Goal: Contribute content: Contribute content

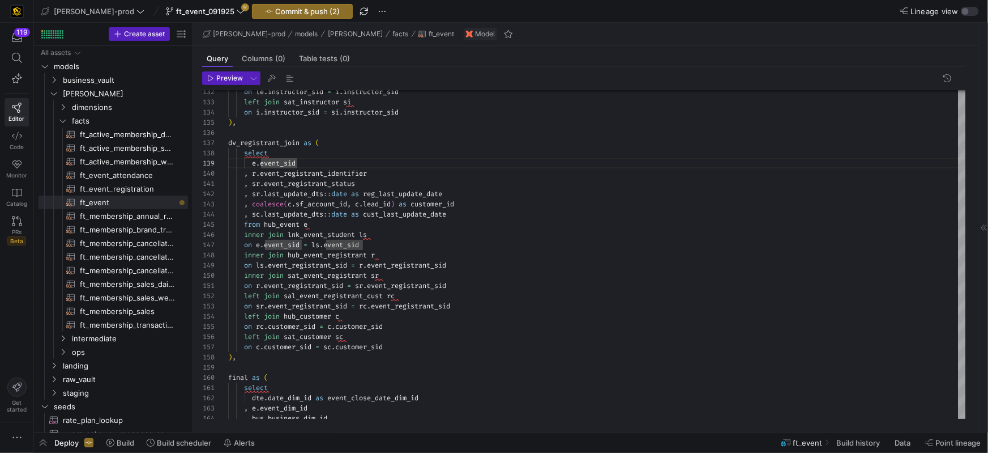
scroll to position [82, 69]
click at [284, 143] on span "dv_registrant_join" at bounding box center [263, 142] width 71 height 9
click at [320, 222] on div "from hub_event e" at bounding box center [597, 221] width 738 height 10
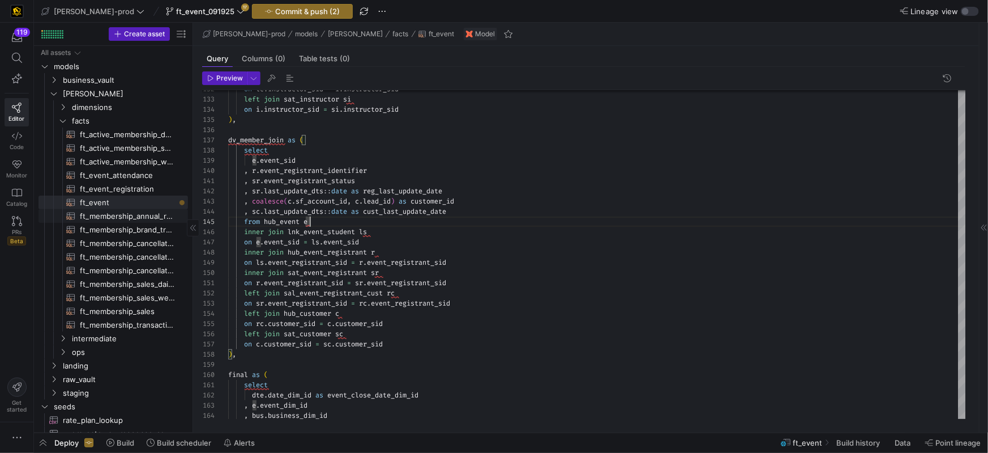
click at [130, 218] on span "ft_membership_annual_retention​​​​​​​​​​" at bounding box center [127, 216] width 95 height 13
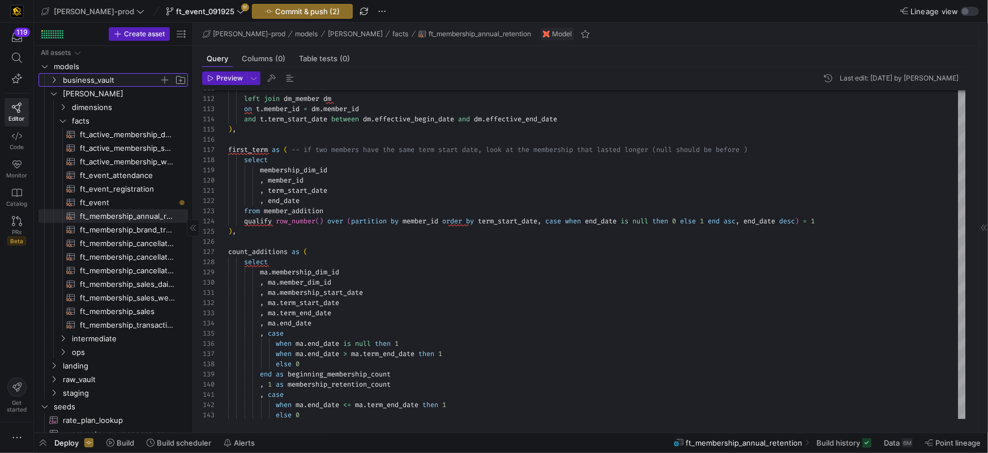
click at [57, 81] on icon "Press SPACE to select this row." at bounding box center [54, 79] width 8 height 7
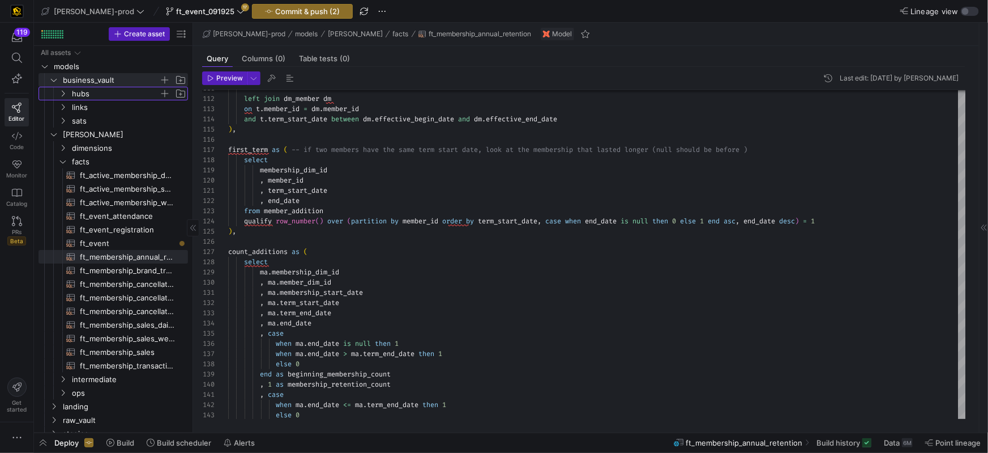
click at [62, 95] on icon "Press SPACE to select this row." at bounding box center [63, 93] width 8 height 7
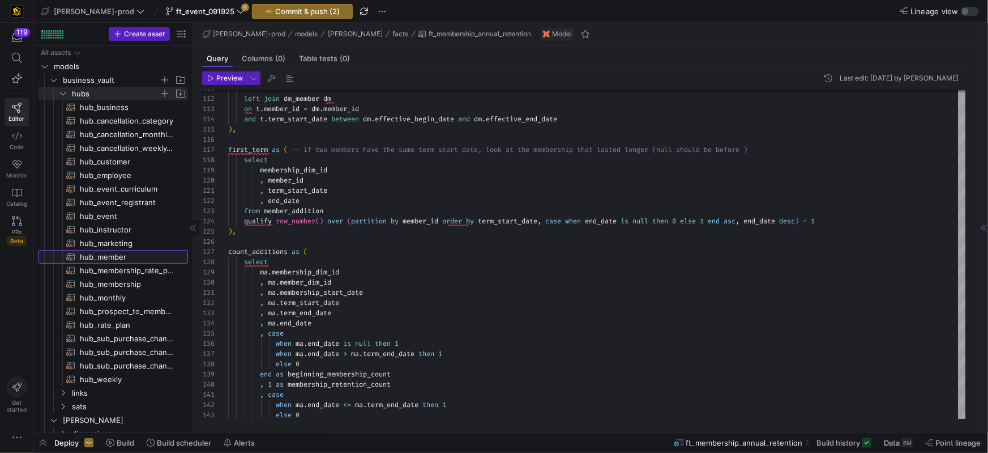
click at [109, 254] on span "hub_member​​​​​​​​​​" at bounding box center [127, 256] width 95 height 13
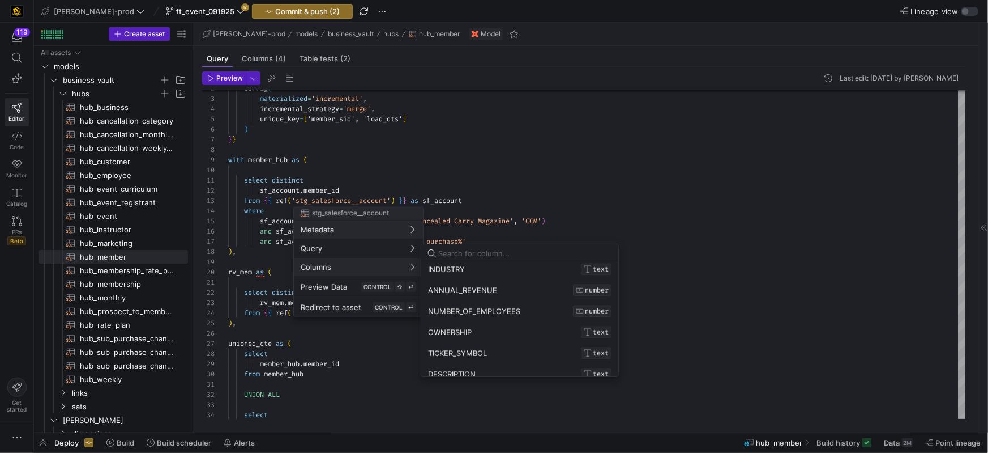
scroll to position [598, 0]
click at [542, 181] on div at bounding box center [494, 226] width 988 height 453
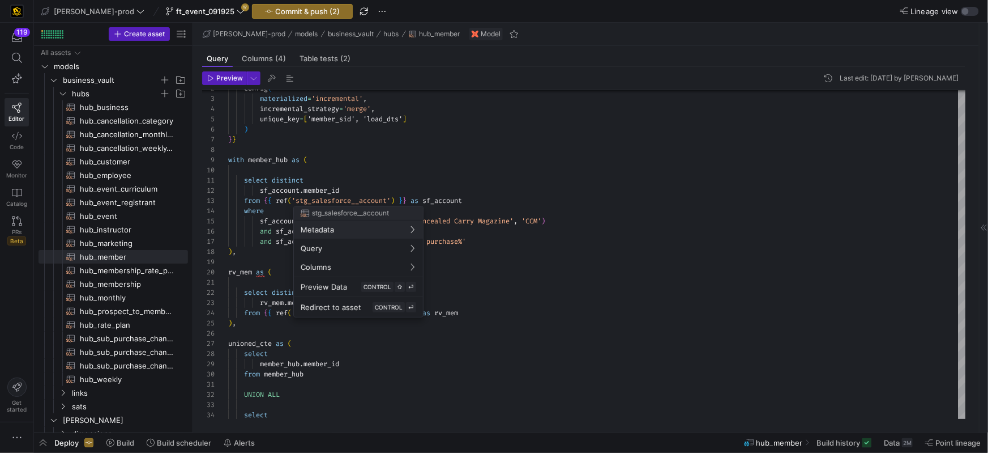
click at [492, 180] on div at bounding box center [494, 226] width 988 height 453
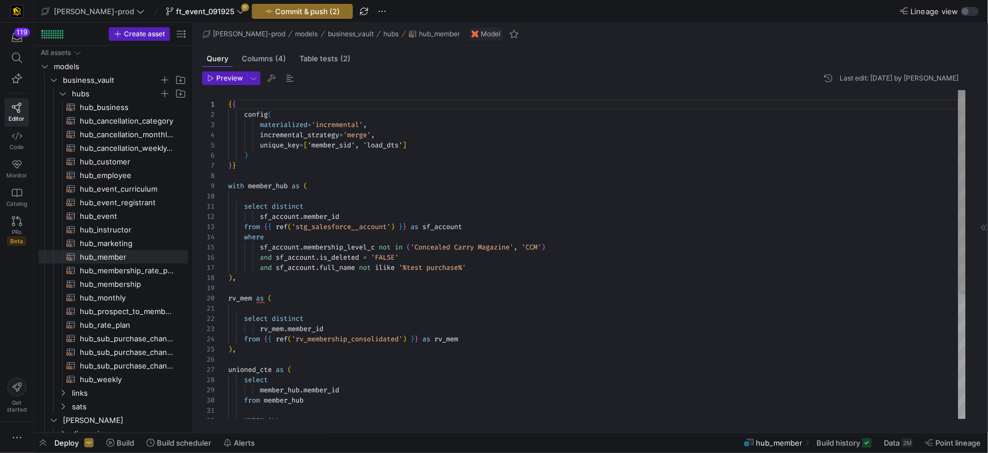
scroll to position [0, 0]
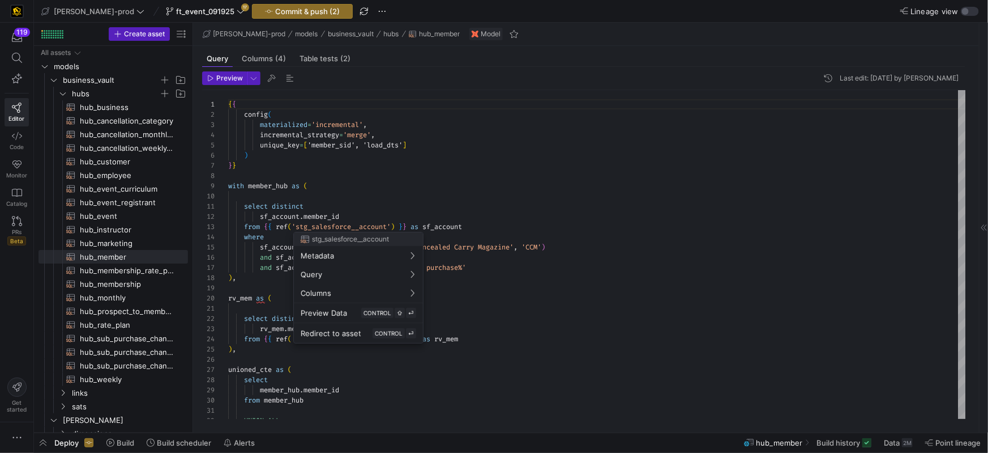
click at [700, 172] on div at bounding box center [494, 226] width 988 height 453
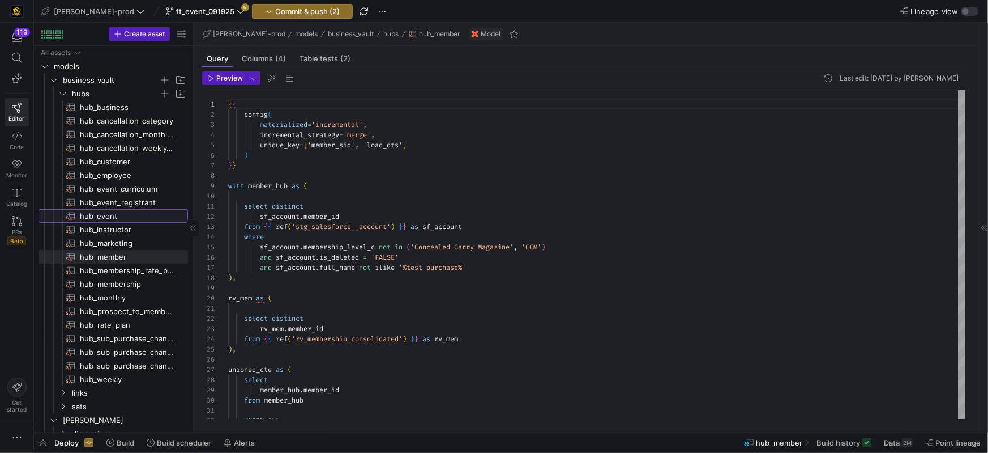
click at [101, 216] on span "hub_event​​​​​​​​​​" at bounding box center [127, 216] width 95 height 13
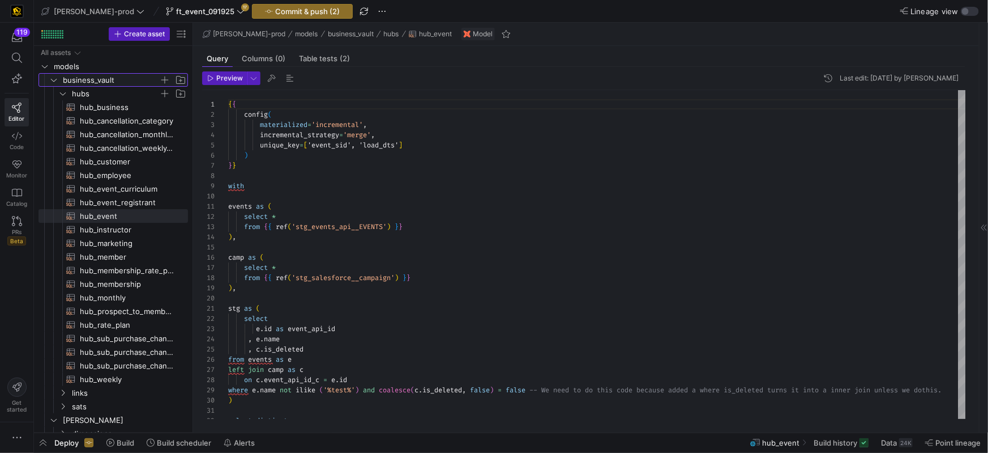
click at [53, 82] on icon "Press SPACE to select this row." at bounding box center [54, 79] width 8 height 7
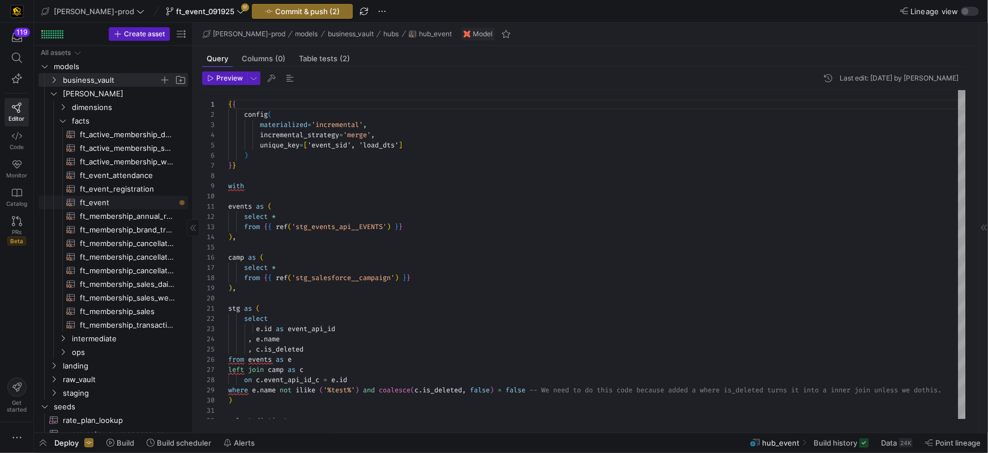
drag, startPoint x: 116, startPoint y: 200, endPoint x: 147, endPoint y: 203, distance: 31.3
click at [116, 199] on span "ft_event​​​​​​​​​​" at bounding box center [127, 202] width 95 height 13
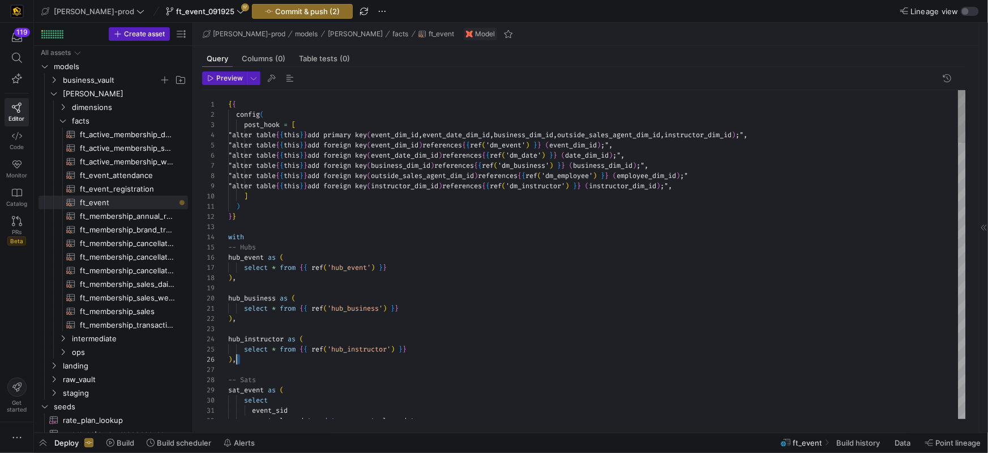
scroll to position [31, 0]
drag, startPoint x: 263, startPoint y: 355, endPoint x: 225, endPoint y: 336, distance: 42.1
click at [222, 334] on div "32 31 30 29 26 27 28 23 24 25 20 21 22 19 18 15 16 17 13 14 11 12 9 10 7 8 6 5 …" at bounding box center [584, 254] width 764 height 329
drag, startPoint x: 363, startPoint y: 364, endPoint x: 367, endPoint y: 370, distance: 8.2
click at [363, 364] on div at bounding box center [597, 369] width 738 height 10
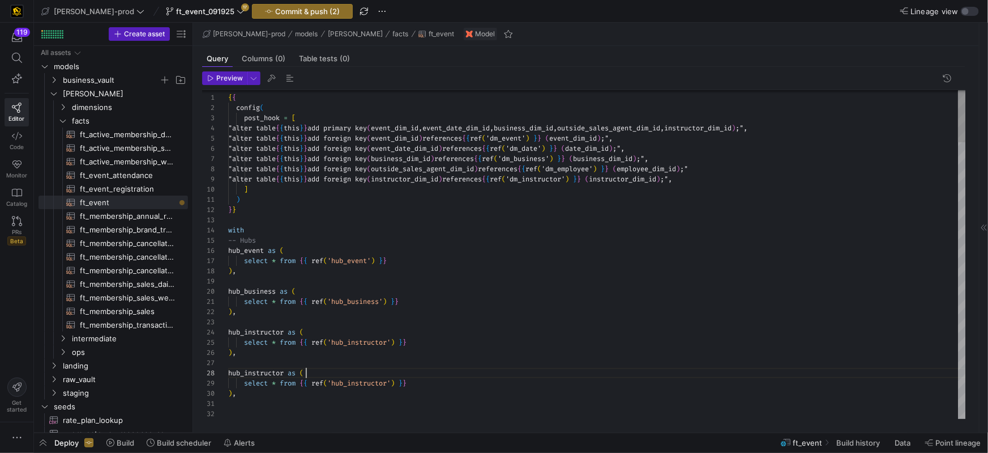
scroll to position [71, 77]
click at [317, 368] on div "hub_instructor as (" at bounding box center [597, 373] width 738 height 10
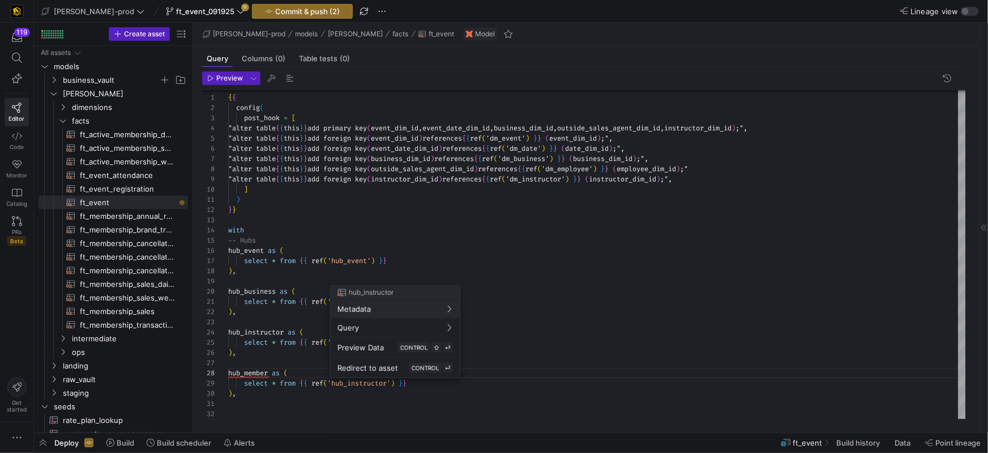
drag, startPoint x: 390, startPoint y: 384, endPoint x: 394, endPoint y: 398, distance: 14.2
click at [390, 384] on div at bounding box center [494, 226] width 988 height 453
click at [423, 384] on div "select * from { { ref ( 'hub_instructor' ) } }" at bounding box center [597, 383] width 738 height 10
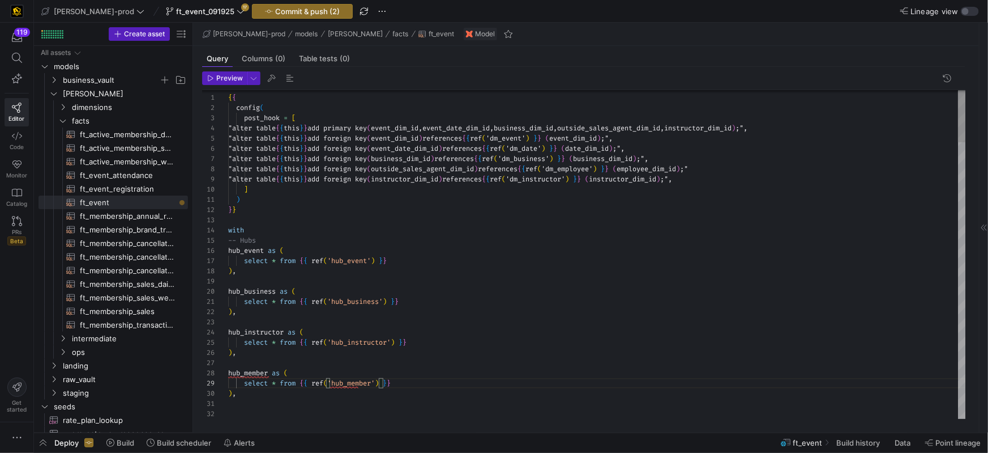
click at [424, 376] on div "hub_member as (" at bounding box center [597, 373] width 738 height 10
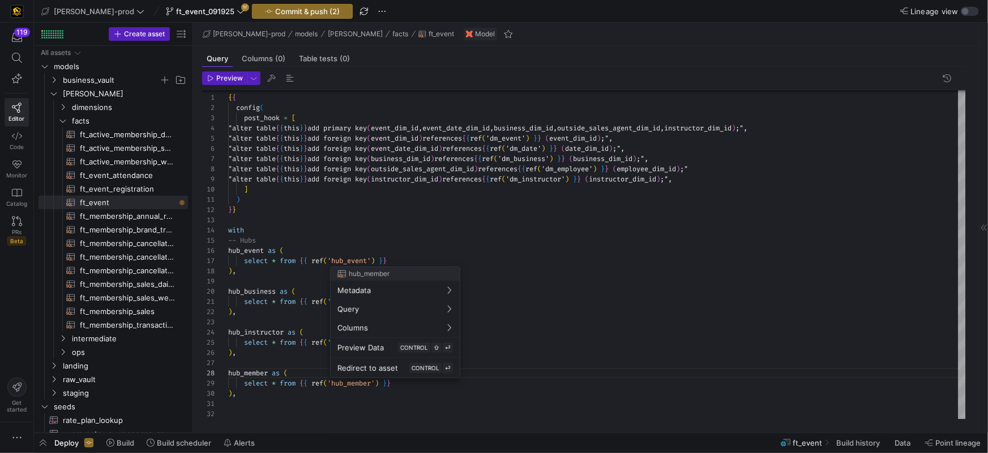
click at [344, 411] on div at bounding box center [494, 226] width 988 height 453
click at [309, 410] on div at bounding box center [494, 226] width 988 height 453
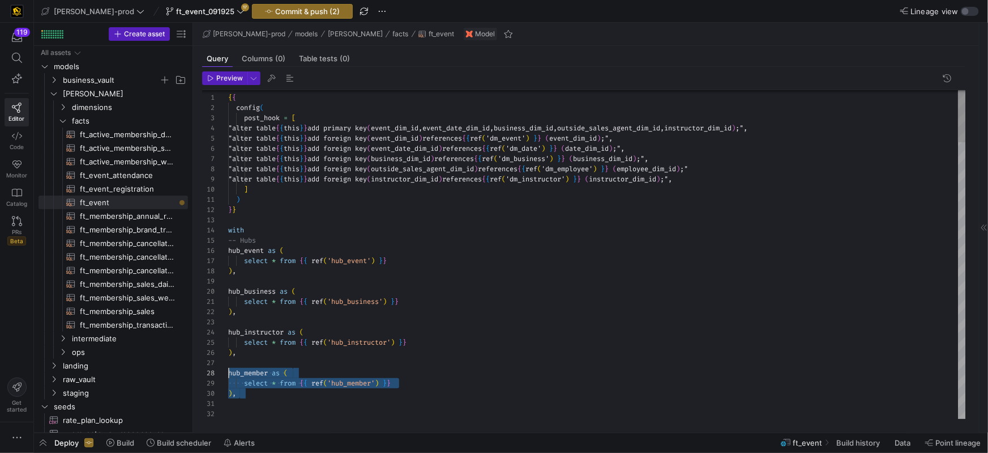
scroll to position [71, 0]
drag, startPoint x: 241, startPoint y: 393, endPoint x: 221, endPoint y: 376, distance: 26.5
click at [221, 376] on div "26 32 23 24 25 20 21 22 19 18 15 16 17 13 14 11 12 9 10 7 8 6 5 4 3 2 1 27 28 2…" at bounding box center [584, 254] width 764 height 329
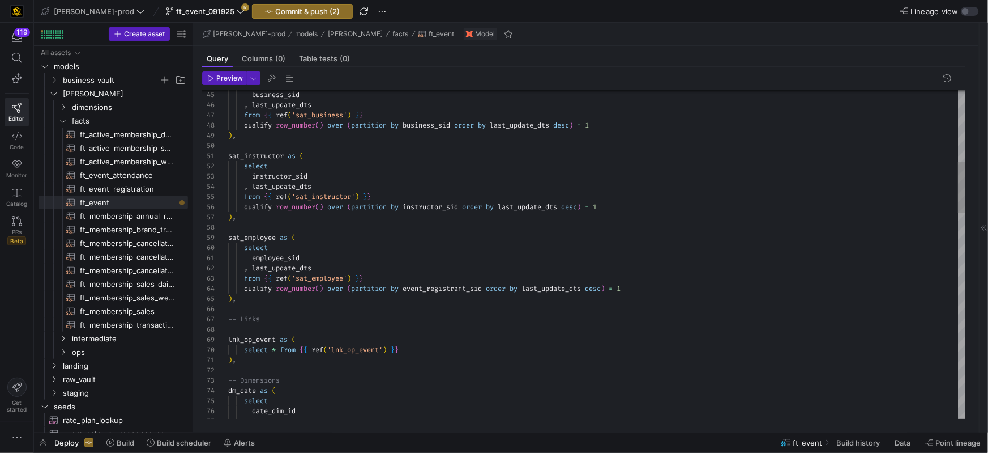
drag, startPoint x: 255, startPoint y: 309, endPoint x: 276, endPoint y: 312, distance: 21.1
click at [257, 309] on div at bounding box center [597, 309] width 738 height 10
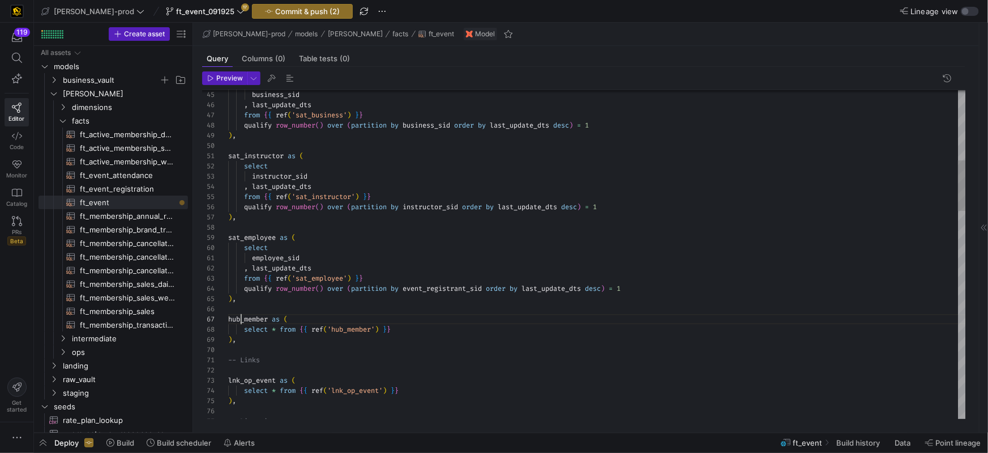
scroll to position [61, 12]
drag, startPoint x: 238, startPoint y: 319, endPoint x: 305, endPoint y: 305, distance: 67.9
click at [238, 319] on span "hub_member" at bounding box center [248, 318] width 40 height 9
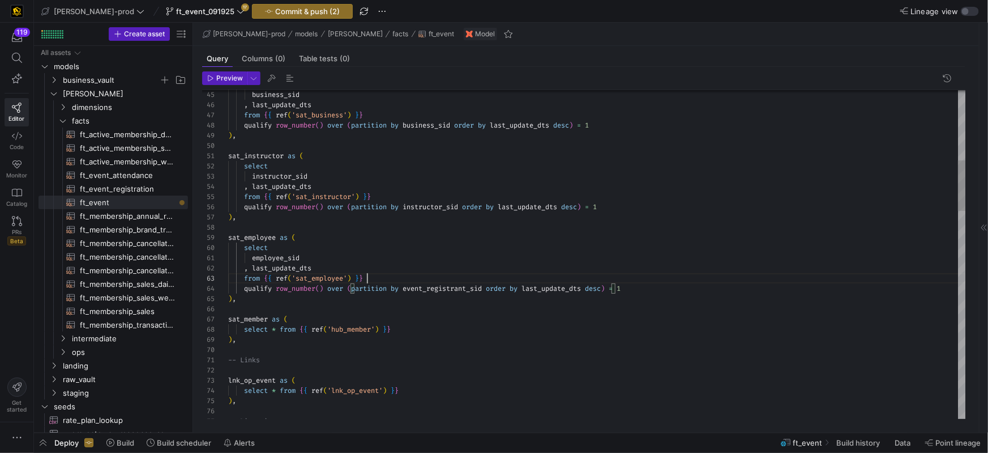
scroll to position [20, 139]
drag, startPoint x: 347, startPoint y: 330, endPoint x: 415, endPoint y: 319, distance: 68.8
click at [348, 328] on div at bounding box center [494, 226] width 988 height 453
click at [391, 328] on span "}" at bounding box center [389, 329] width 4 height 9
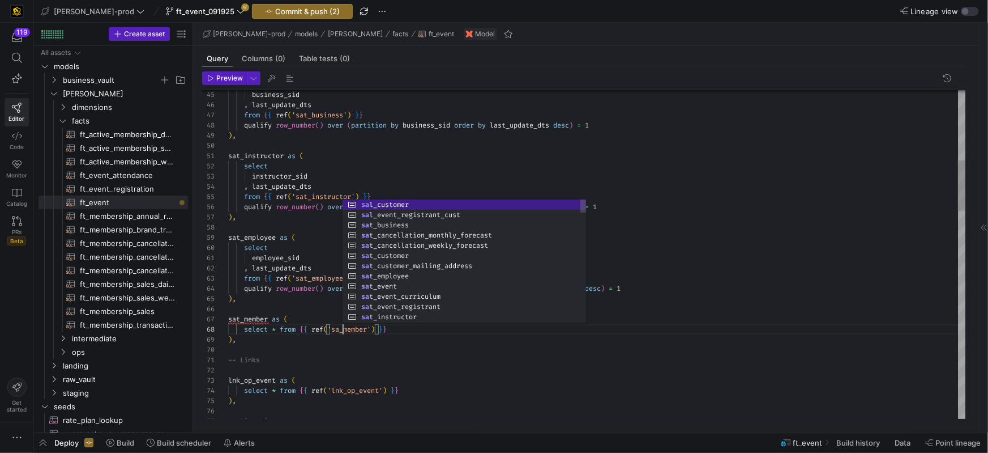
scroll to position [71, 118]
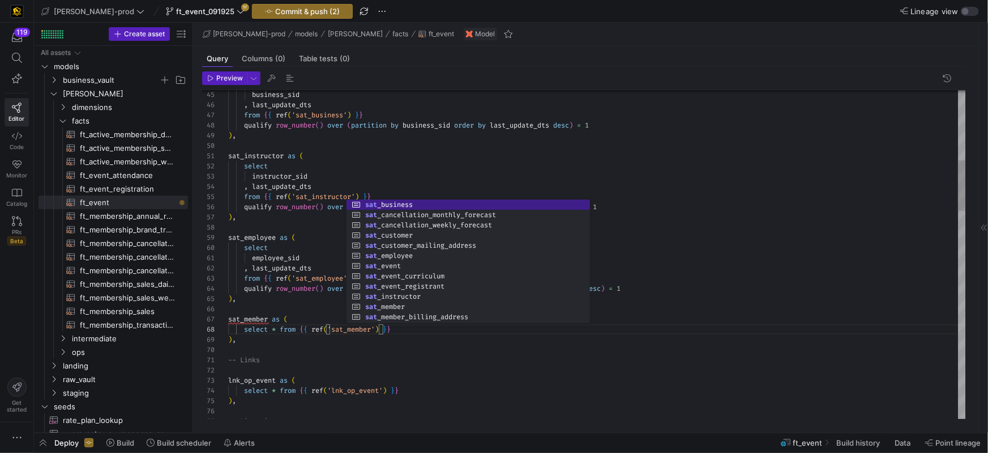
click at [491, 356] on div "-- Links" at bounding box center [597, 360] width 738 height 10
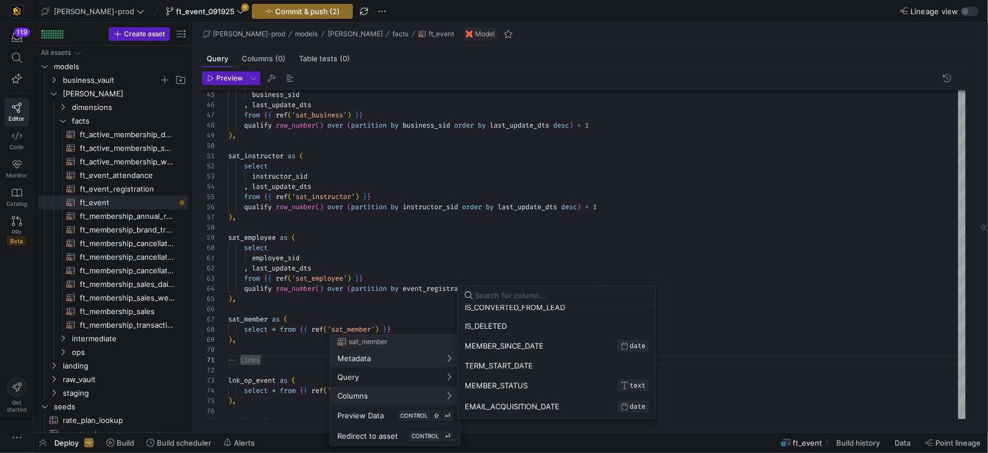
scroll to position [364, 0]
click at [425, 245] on div at bounding box center [494, 226] width 988 height 453
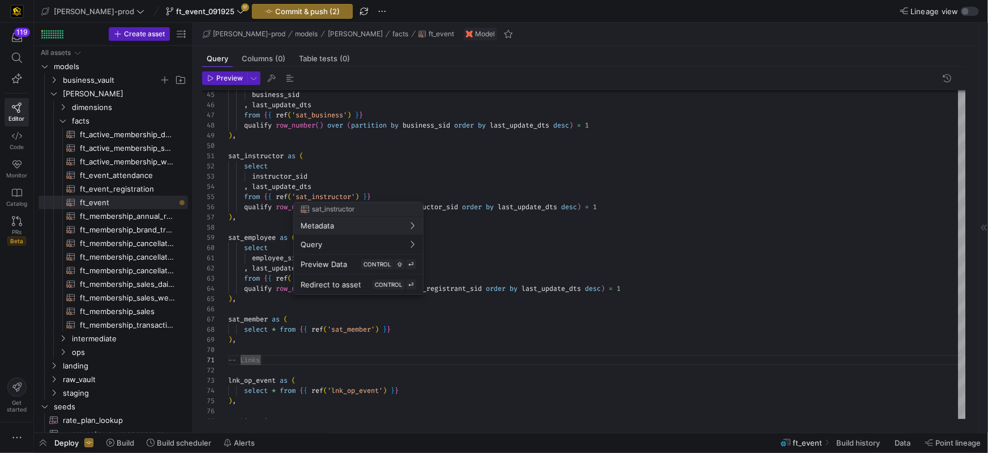
drag, startPoint x: 264, startPoint y: 305, endPoint x: 270, endPoint y: 309, distance: 7.3
click at [264, 305] on div at bounding box center [494, 226] width 988 height 453
drag, startPoint x: 307, startPoint y: 316, endPoint x: 314, endPoint y: 323, distance: 9.6
click at [307, 317] on div "sat_member as (" at bounding box center [597, 319] width 738 height 10
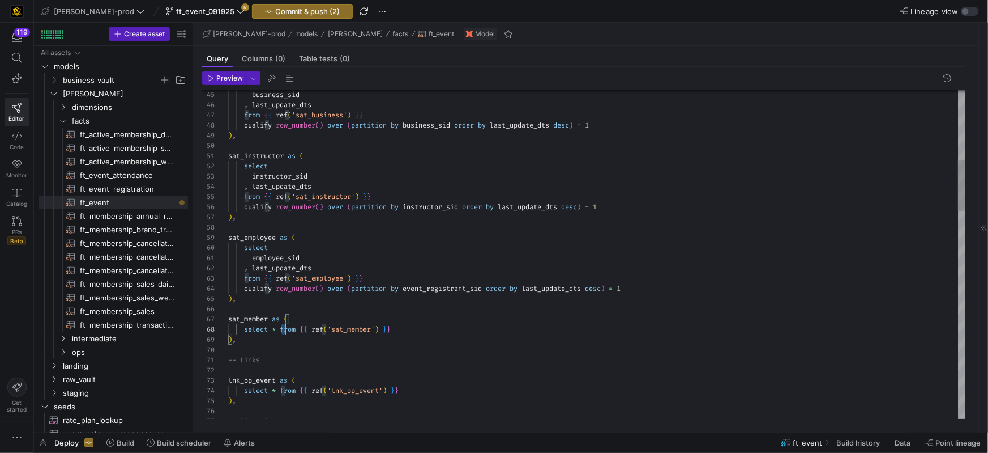
drag, startPoint x: 284, startPoint y: 329, endPoint x: 313, endPoint y: 361, distance: 42.5
click at [285, 330] on span "from" at bounding box center [288, 329] width 16 height 9
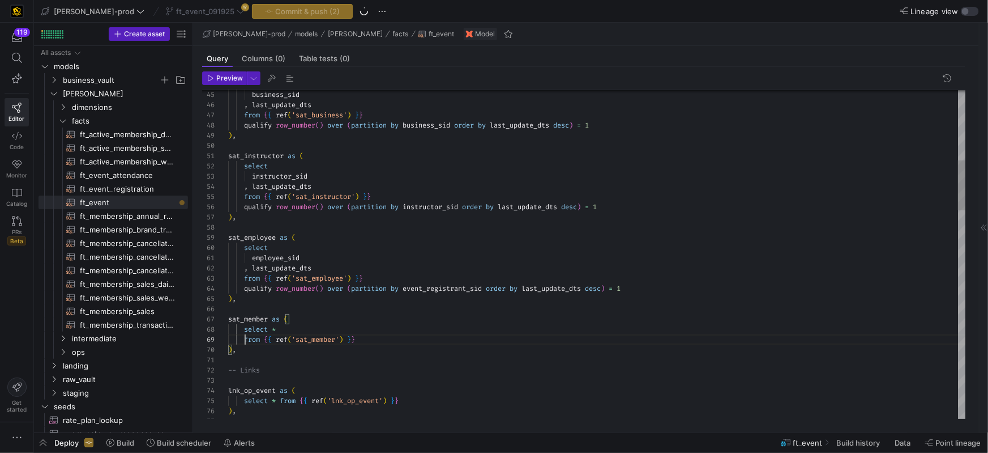
scroll to position [82, 16]
drag, startPoint x: 287, startPoint y: 329, endPoint x: 325, endPoint y: 338, distance: 38.3
click at [287, 329] on div "select *" at bounding box center [597, 329] width 738 height 10
drag, startPoint x: 271, startPoint y: 328, endPoint x: 356, endPoint y: 337, distance: 84.9
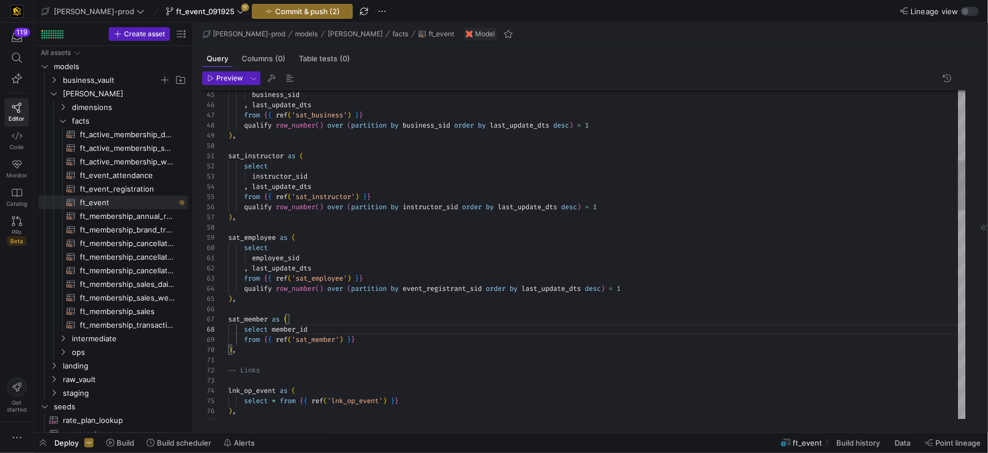
click at [272, 329] on span at bounding box center [270, 329] width 4 height 9
click at [333, 335] on div "member_id" at bounding box center [597, 339] width 738 height 10
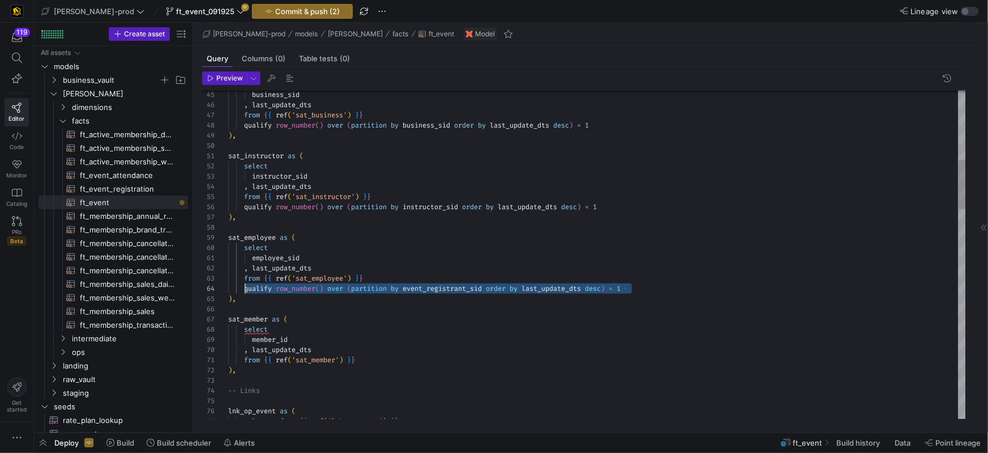
scroll to position [31, 16]
drag, startPoint x: 631, startPoint y: 288, endPoint x: 245, endPoint y: 289, distance: 386.3
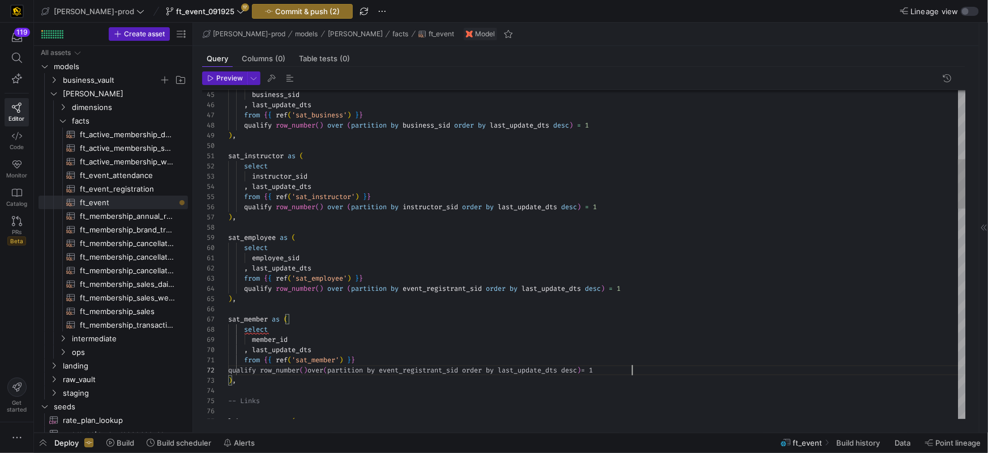
scroll to position [10, 403]
click at [471, 370] on span "event_registrant_sid" at bounding box center [442, 369] width 79 height 9
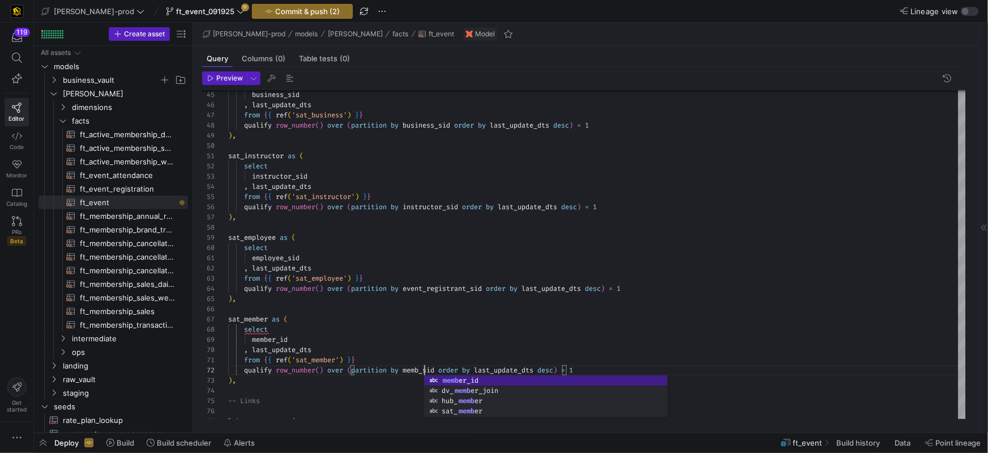
scroll to position [10, 204]
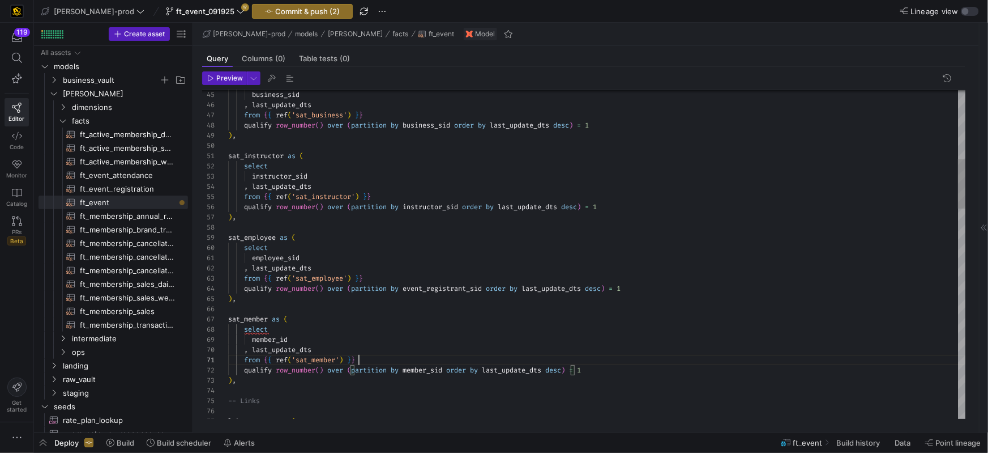
click at [451, 355] on div "from { { ref ( 'sat_member' ) } }" at bounding box center [597, 360] width 738 height 10
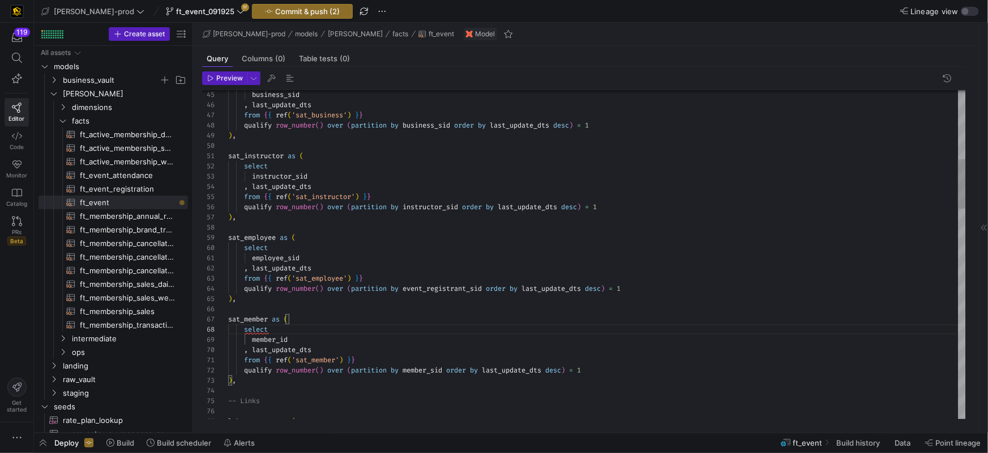
scroll to position [71, 40]
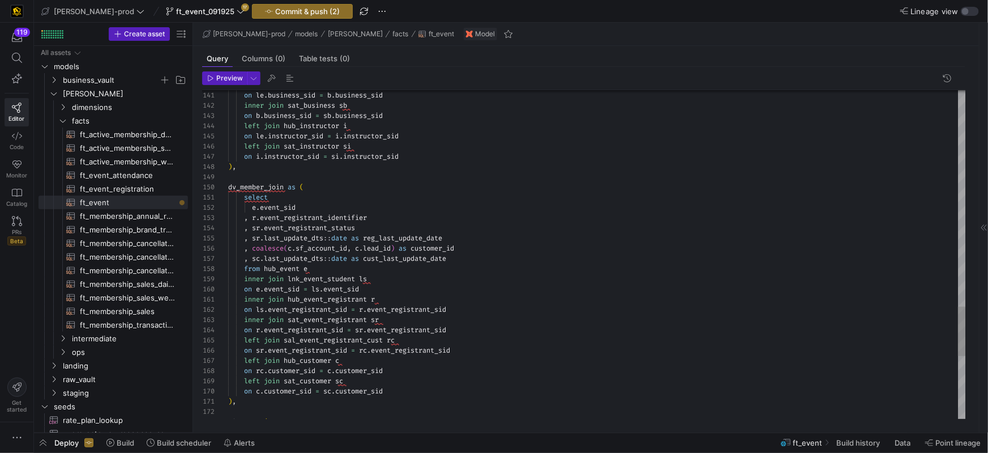
drag, startPoint x: 383, startPoint y: 357, endPoint x: 400, endPoint y: 359, distance: 17.6
click at [383, 357] on div "left join hub_customer c" at bounding box center [597, 360] width 738 height 10
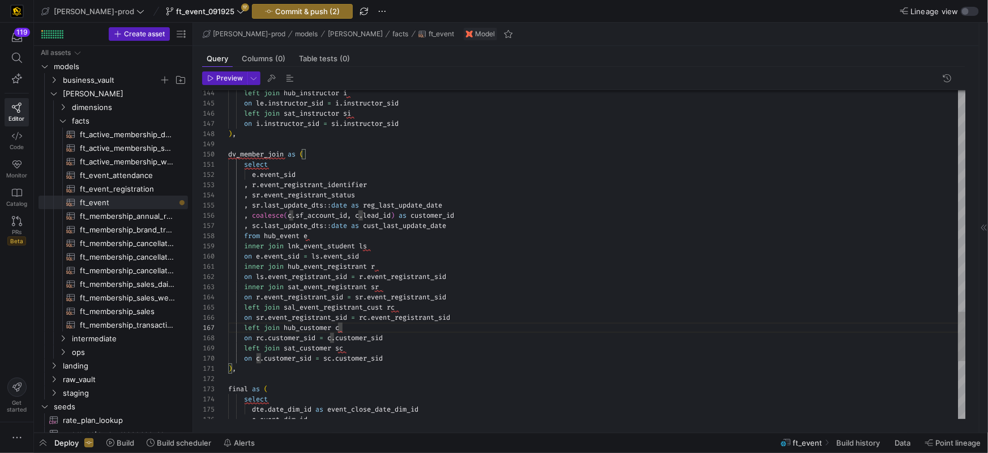
drag, startPoint x: 406, startPoint y: 352, endPoint x: 470, endPoint y: 349, distance: 64.6
click at [407, 352] on div "left join sat_customer sc" at bounding box center [597, 348] width 738 height 10
click at [422, 358] on div "on c . customer_sid = sc . customer_sid" at bounding box center [597, 357] width 738 height 10
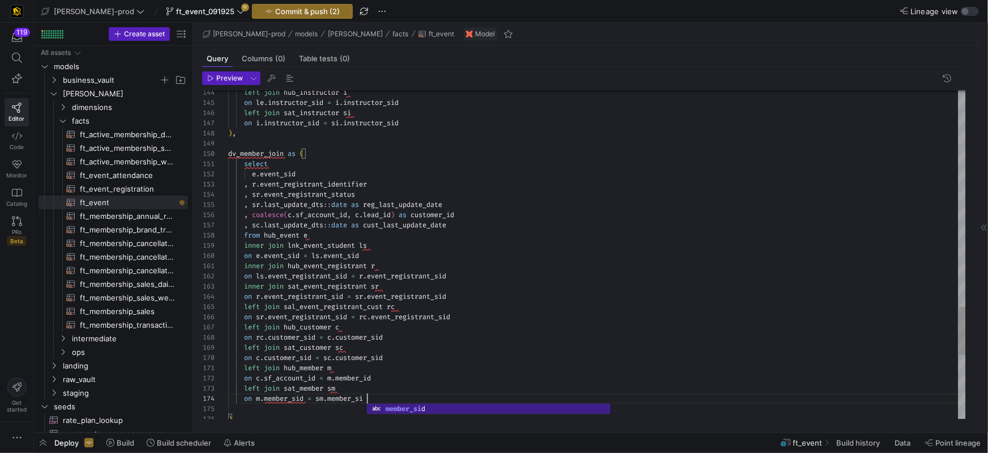
scroll to position [31, 142]
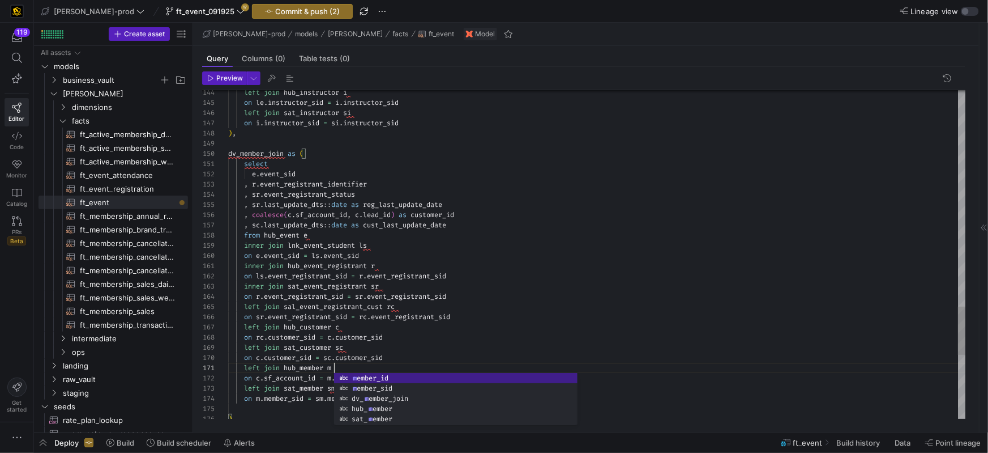
scroll to position [0, 105]
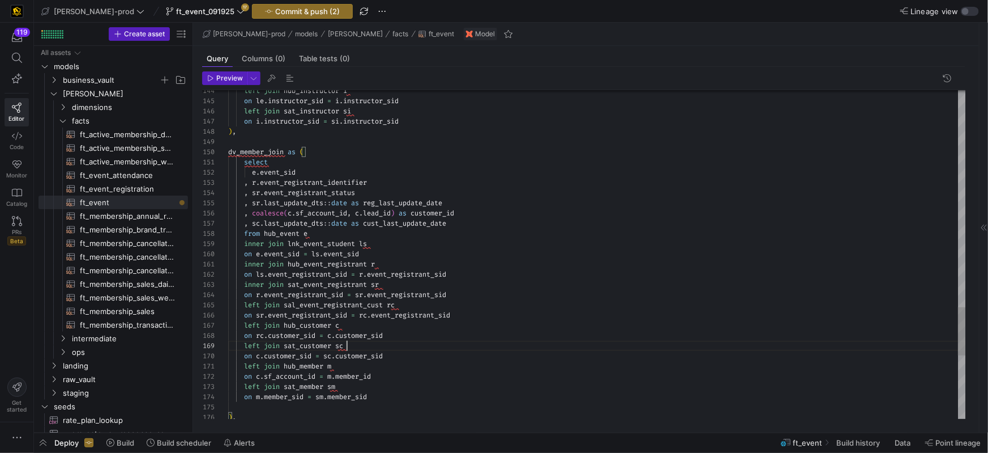
click at [378, 347] on div "left join sat_customer sc" at bounding box center [597, 345] width 738 height 10
click at [365, 327] on div "left join hub_customer c" at bounding box center [597, 327] width 738 height 10
click at [491, 365] on div "left join hub_member m" at bounding box center [597, 368] width 738 height 10
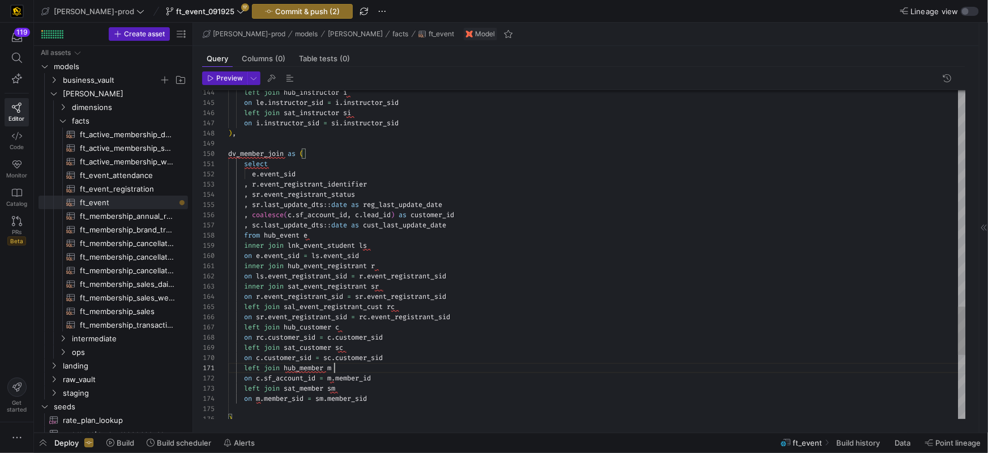
scroll to position [0, 105]
click at [490, 365] on div "left join hub_member m" at bounding box center [597, 368] width 738 height 10
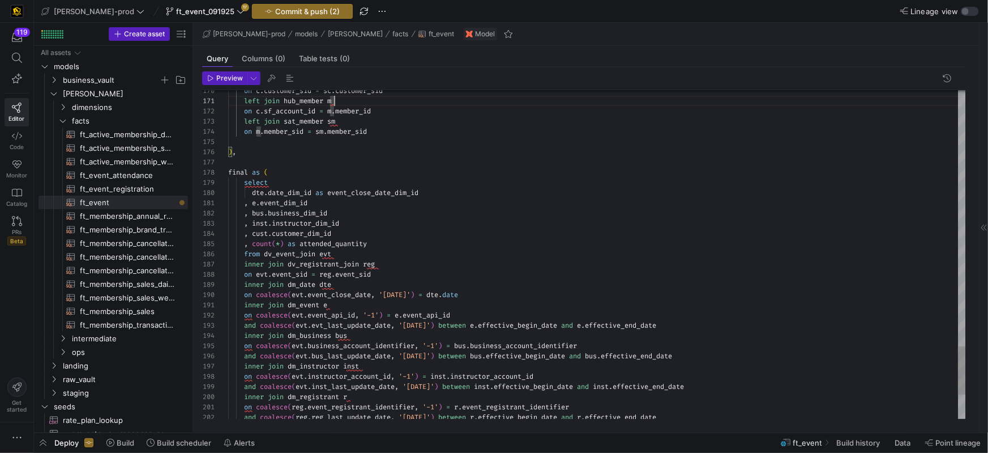
drag, startPoint x: 341, startPoint y: 265, endPoint x: 385, endPoint y: 254, distance: 44.9
click at [342, 265] on span "dv_registrant_join" at bounding box center [323, 263] width 71 height 9
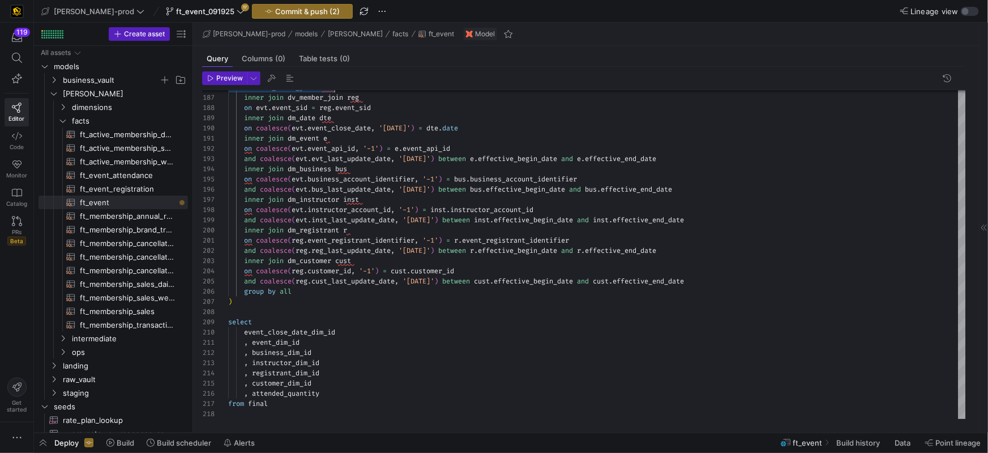
type textarea ", e.event_dim_id , [DOMAIN_NAME]_dim_id , inst.instructor_dim_id , cust.custome…"
click at [265, 16] on span "button" at bounding box center [303, 12] width 100 height 14
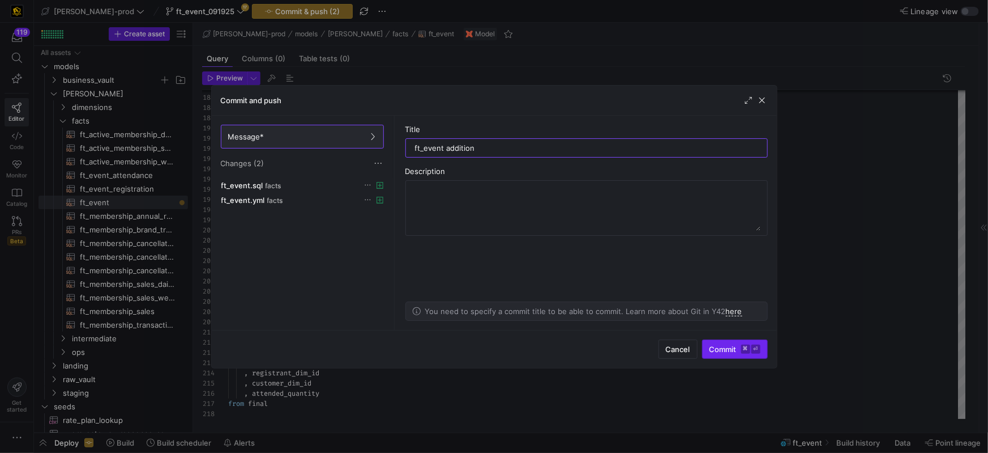
type input "ft_event addition"
click at [723, 354] on span "submit" at bounding box center [735, 349] width 65 height 18
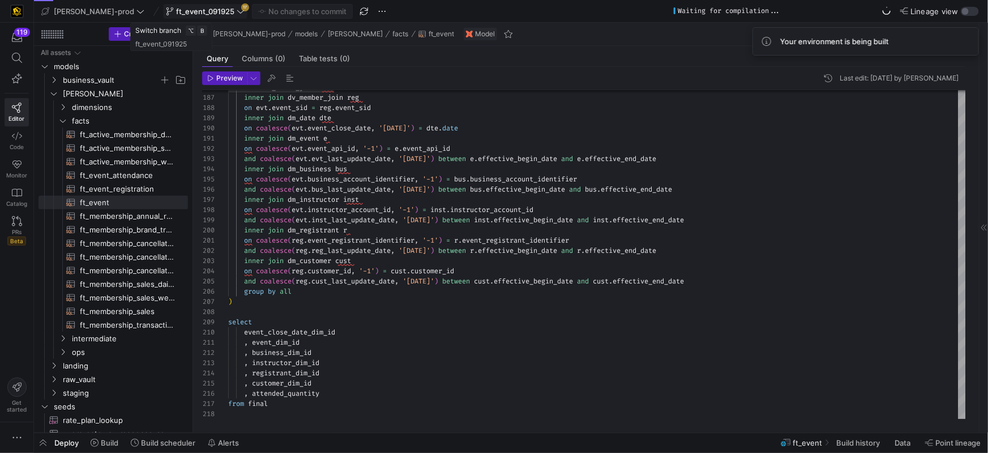
click at [182, 12] on span "ft_event_091925" at bounding box center [205, 11] width 58 height 9
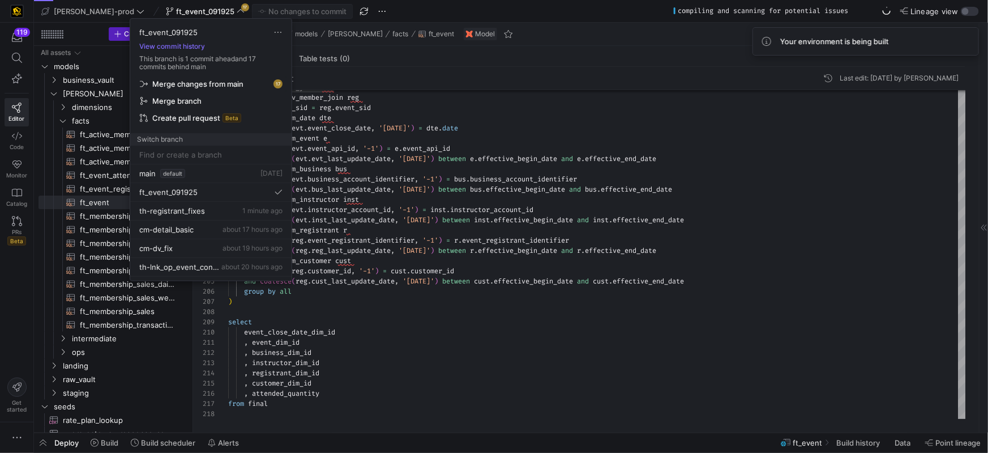
click at [189, 87] on span "Merge changes from main" at bounding box center [197, 83] width 91 height 9
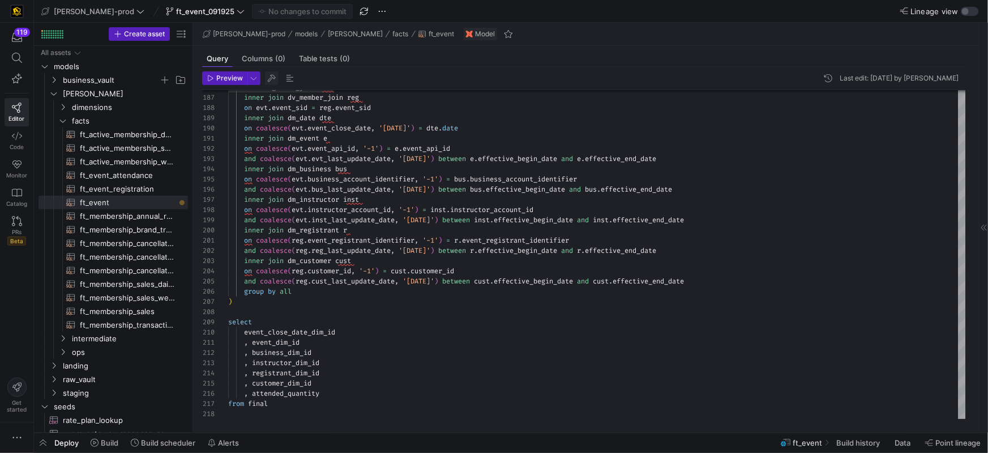
click at [276, 80] on span "button" at bounding box center [272, 78] width 14 height 14
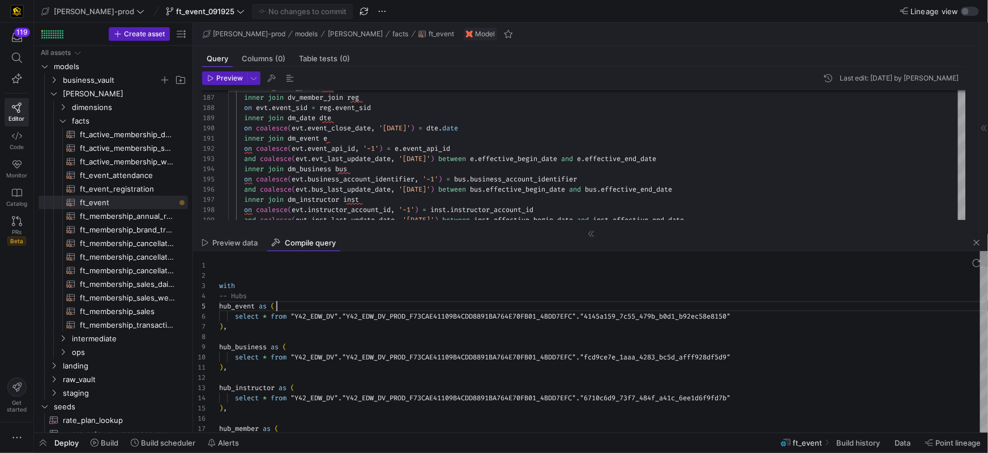
scroll to position [40, 57]
click at [408, 304] on div "hub_event as (" at bounding box center [603, 306] width 769 height 10
type textarea "with -- Hubs hub_event as ( select * from "Y42_EDW_DV"."Y42_EDW_DV_PROD_F73CAE4…"
